Goal: Book appointment/travel/reservation

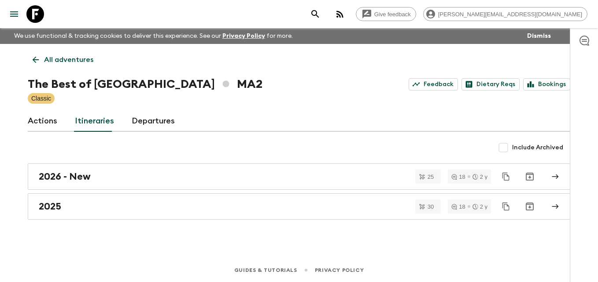
click at [36, 62] on icon at bounding box center [36, 60] width 10 height 10
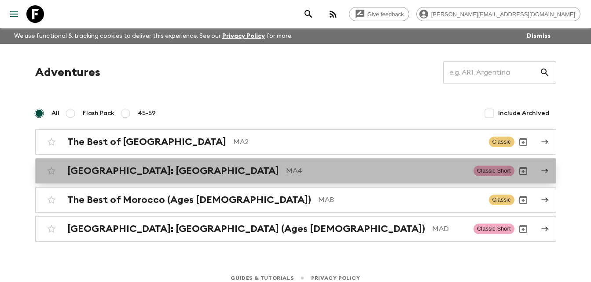
click at [125, 172] on h2 "[GEOGRAPHIC_DATA]: [GEOGRAPHIC_DATA]" at bounding box center [173, 170] width 212 height 11
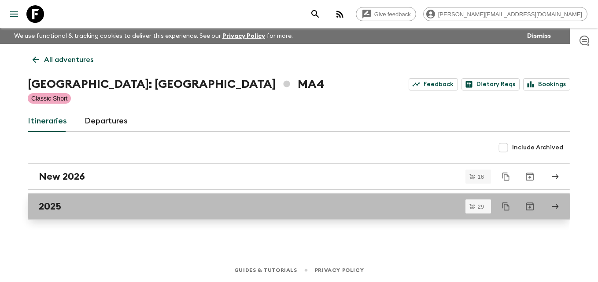
click at [54, 207] on h2 "2025" at bounding box center [50, 206] width 22 height 11
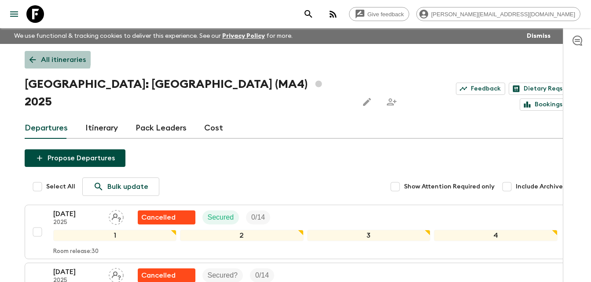
click at [31, 57] on icon at bounding box center [33, 60] width 10 height 10
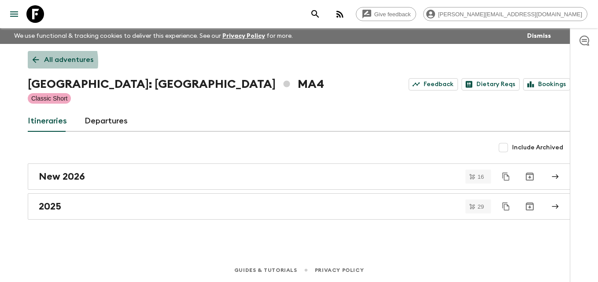
click at [36, 62] on icon at bounding box center [36, 60] width 7 height 7
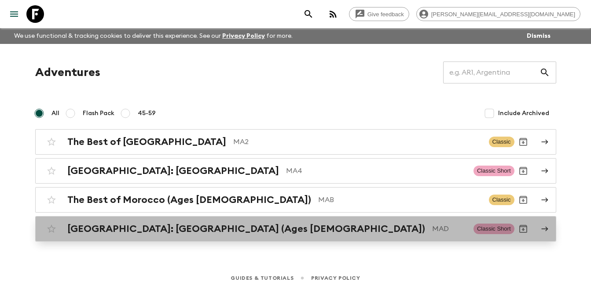
click at [151, 227] on h2 "[GEOGRAPHIC_DATA]: [GEOGRAPHIC_DATA] (Ages [DEMOGRAPHIC_DATA])" at bounding box center [246, 229] width 358 height 11
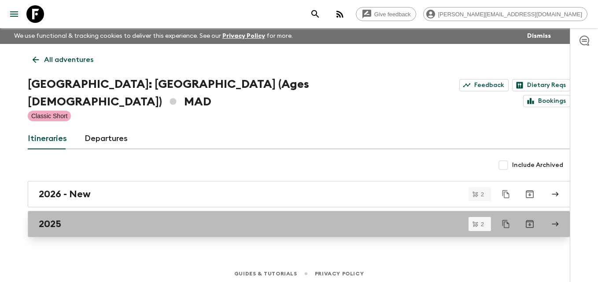
click at [54, 211] on link "2025" at bounding box center [299, 224] width 542 height 26
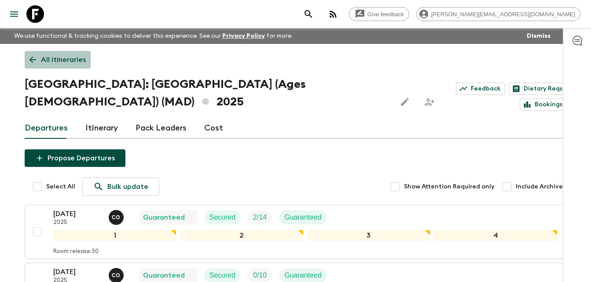
click at [32, 61] on icon at bounding box center [33, 60] width 10 height 10
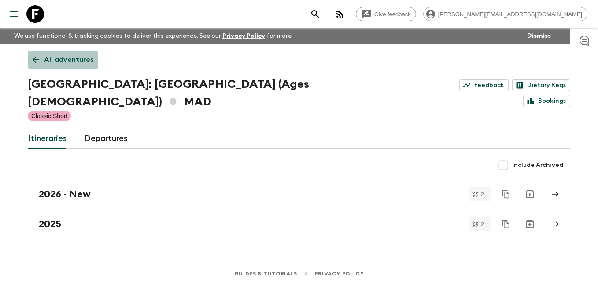
click at [32, 61] on icon at bounding box center [36, 60] width 10 height 10
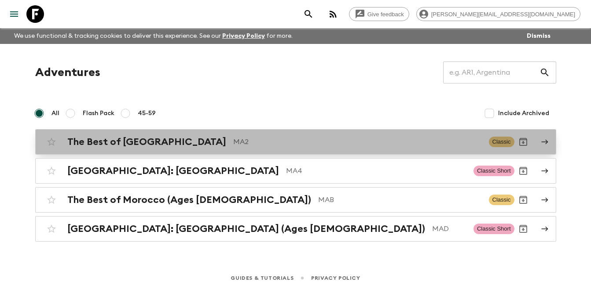
click at [120, 147] on h2 "The Best of [GEOGRAPHIC_DATA]" at bounding box center [146, 141] width 159 height 11
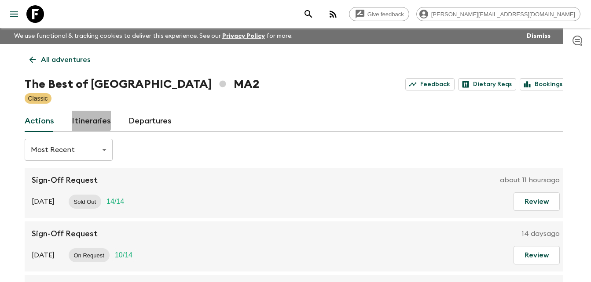
click at [88, 119] on link "Itineraries" at bounding box center [91, 121] width 39 height 21
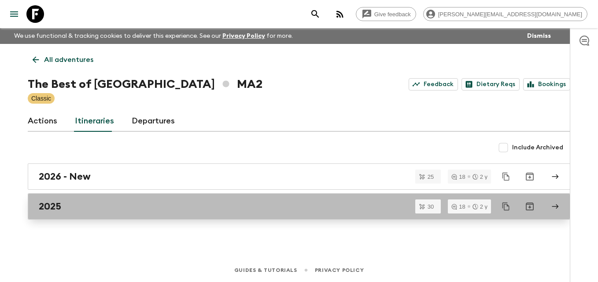
click at [55, 211] on h2 "2025" at bounding box center [50, 206] width 22 height 11
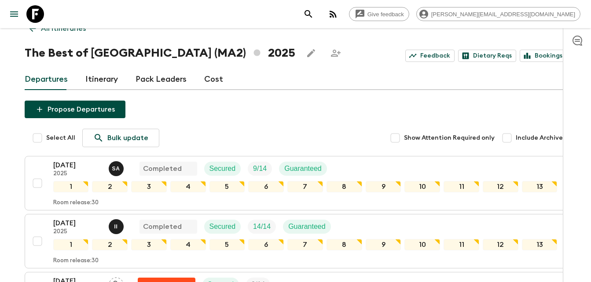
scroll to position [4, 0]
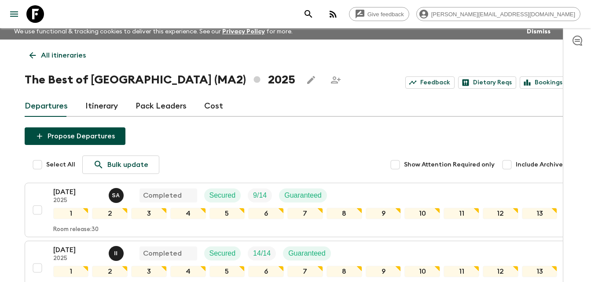
click at [32, 56] on icon at bounding box center [33, 56] width 10 height 10
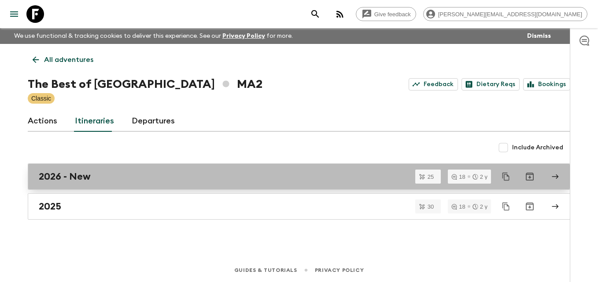
click at [69, 177] on h2 "2026 - New" at bounding box center [65, 176] width 52 height 11
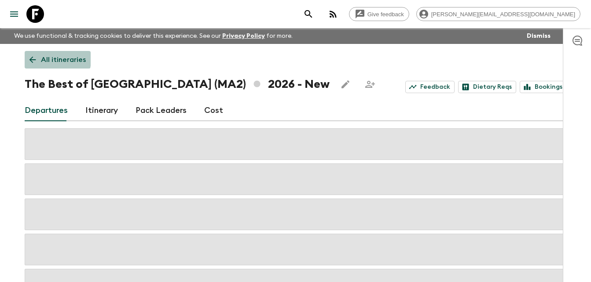
click at [32, 59] on icon at bounding box center [33, 60] width 10 height 10
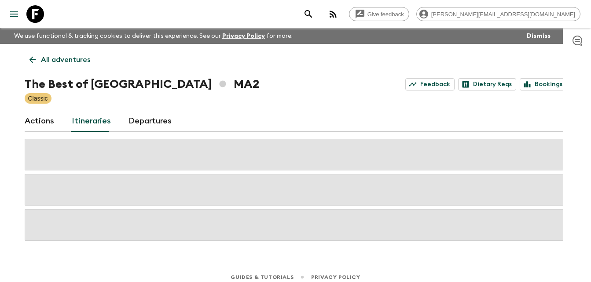
click at [32, 58] on icon at bounding box center [32, 60] width 7 height 7
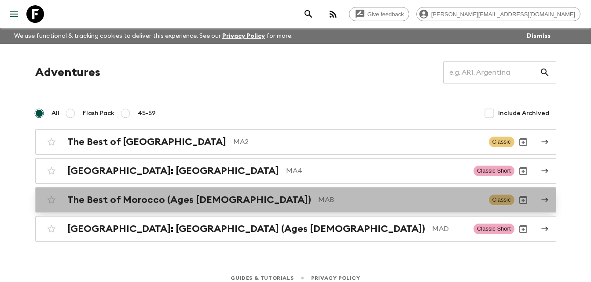
click at [158, 206] on div "The Best of Morocco (Ages [DEMOGRAPHIC_DATA]) MAB Classic" at bounding box center [279, 200] width 472 height 18
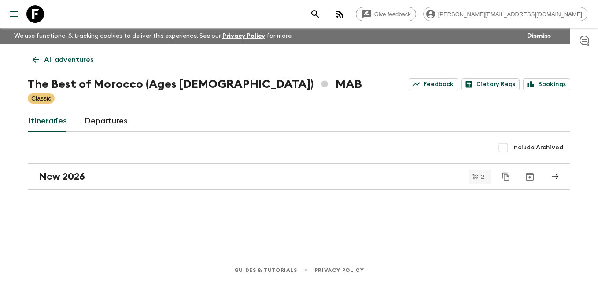
click at [34, 59] on icon at bounding box center [36, 60] width 7 height 7
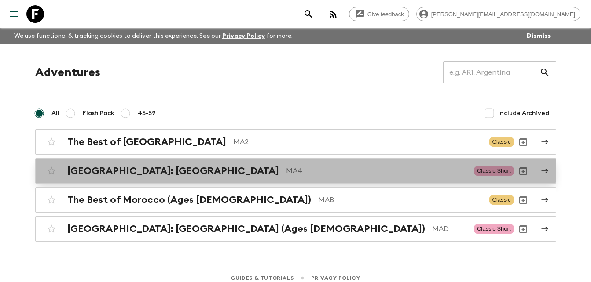
click at [136, 173] on h2 "[GEOGRAPHIC_DATA]: [GEOGRAPHIC_DATA]" at bounding box center [173, 170] width 212 height 11
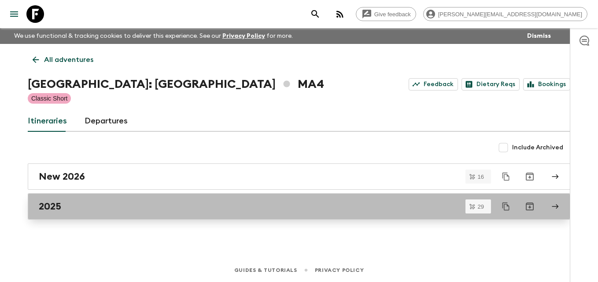
click at [52, 212] on h2 "2025" at bounding box center [50, 206] width 22 height 11
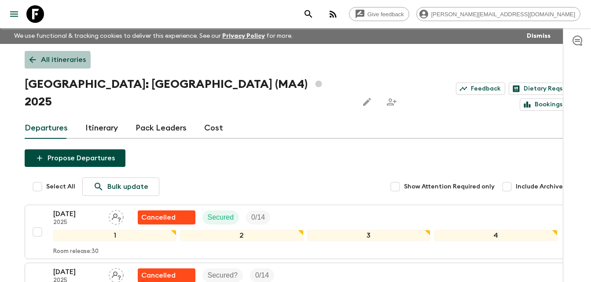
click at [30, 62] on icon at bounding box center [33, 60] width 10 height 10
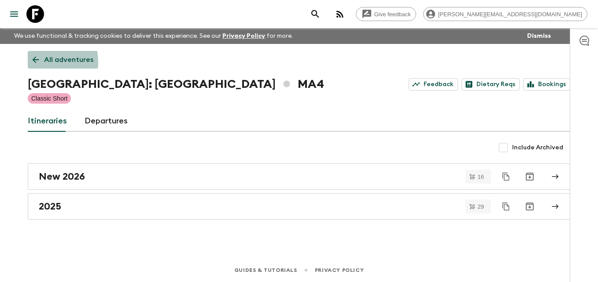
click at [30, 62] on link "All adventures" at bounding box center [63, 60] width 70 height 18
